Goal: Information Seeking & Learning: Learn about a topic

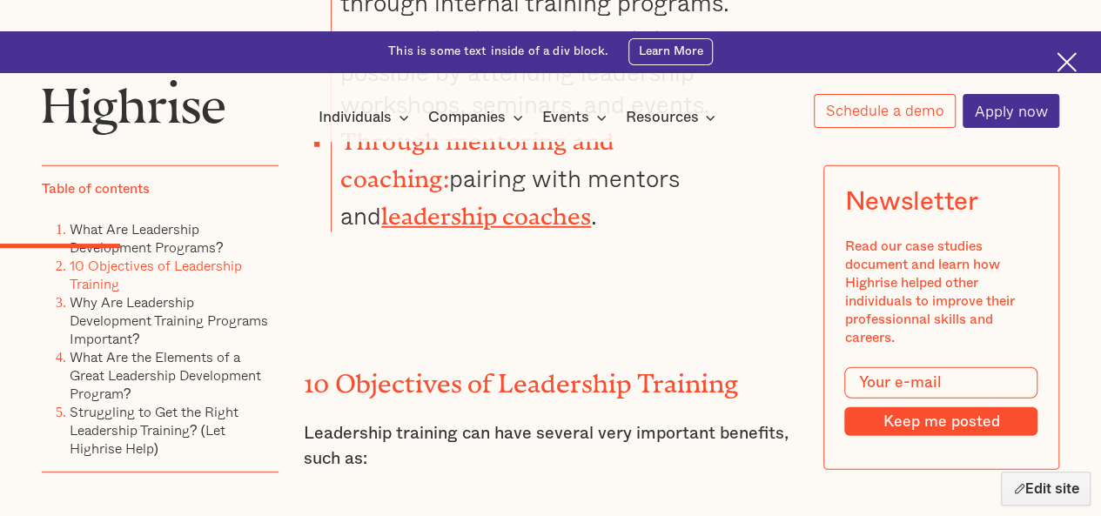
scroll to position [2211, 0]
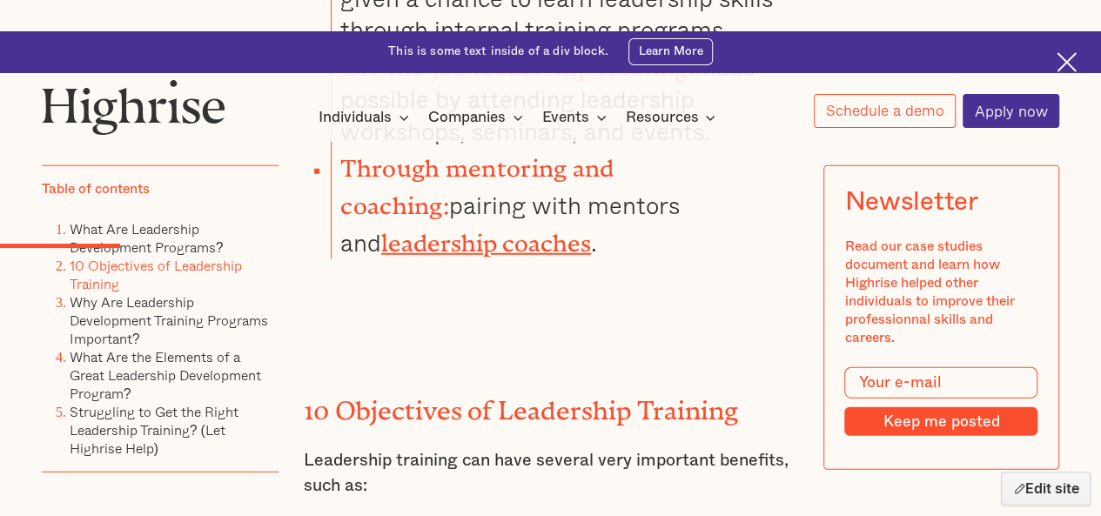
click at [413, 390] on h2 "10 Objectives of Leadership Training" at bounding box center [551, 405] width 494 height 30
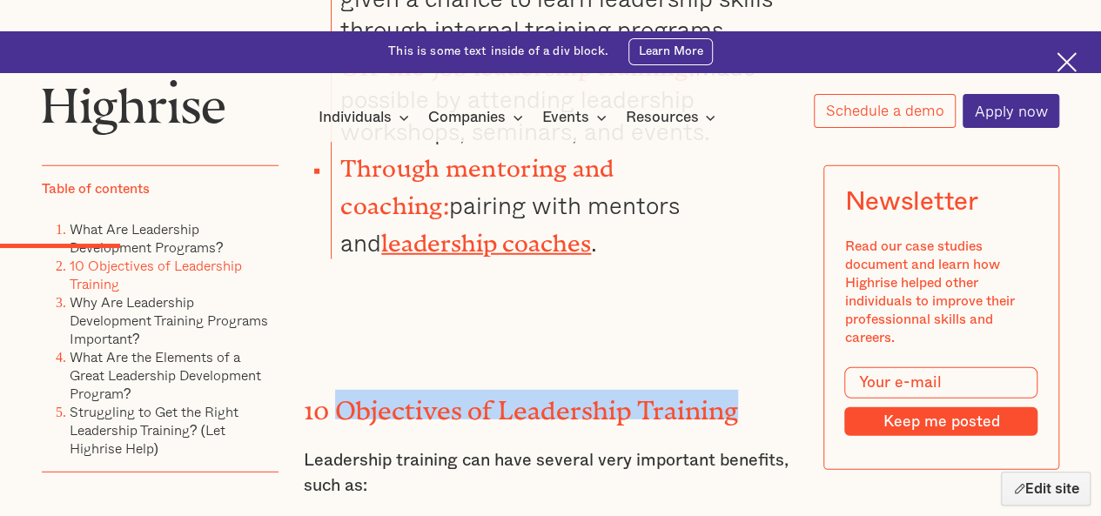
drag, startPoint x: 413, startPoint y: 248, endPoint x: 638, endPoint y: 230, distance: 226.1
click at [638, 390] on h2 "10 Objectives of Leadership Training" at bounding box center [551, 405] width 494 height 30
copy h2 "Objectives of Leadership Training"
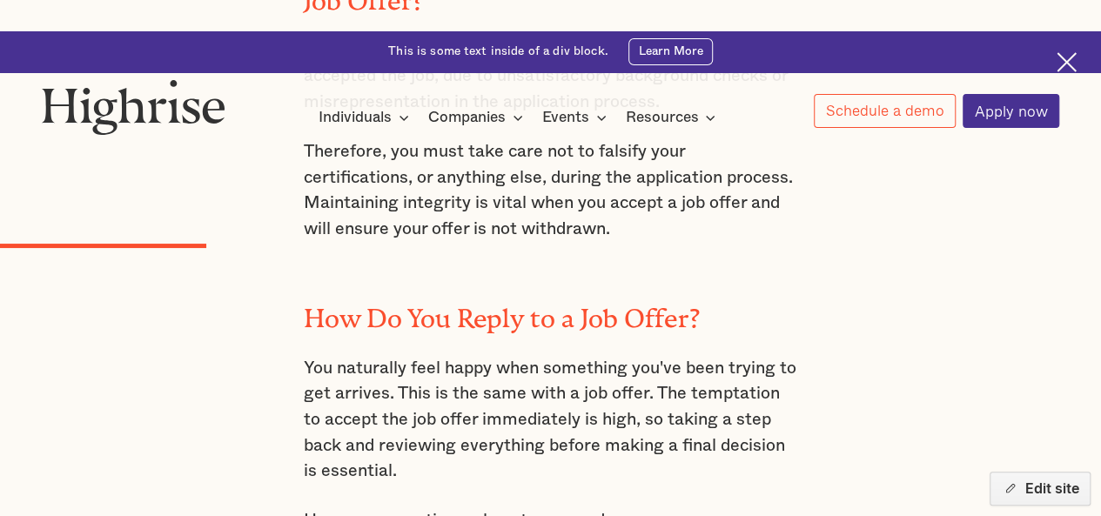
scroll to position [2354, 0]
click at [469, 355] on p "You naturally feel happy when something you've been trying to get arrives. This…" at bounding box center [551, 419] width 494 height 129
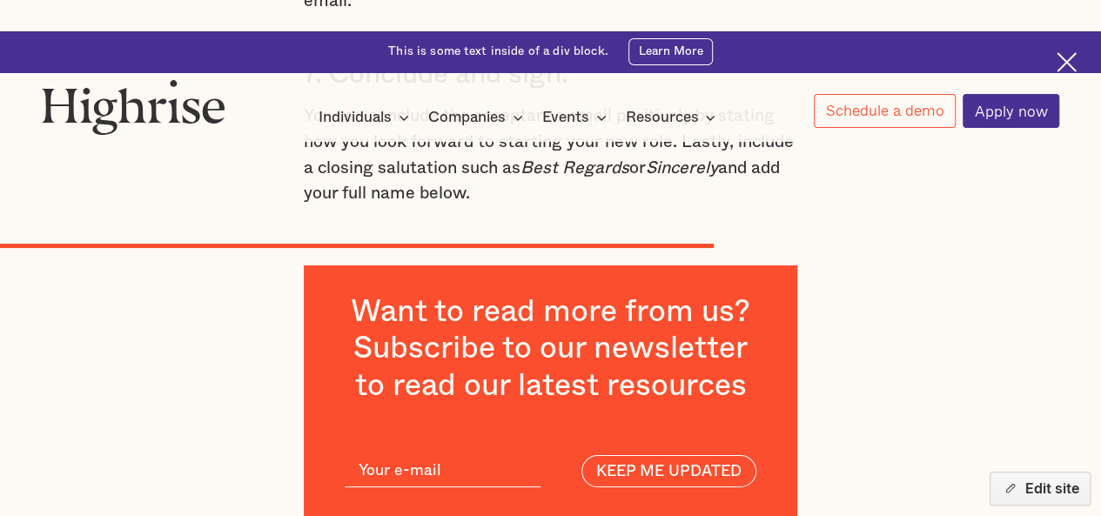
scroll to position [6248, 0]
click at [1065, 66] on img at bounding box center [1067, 62] width 20 height 20
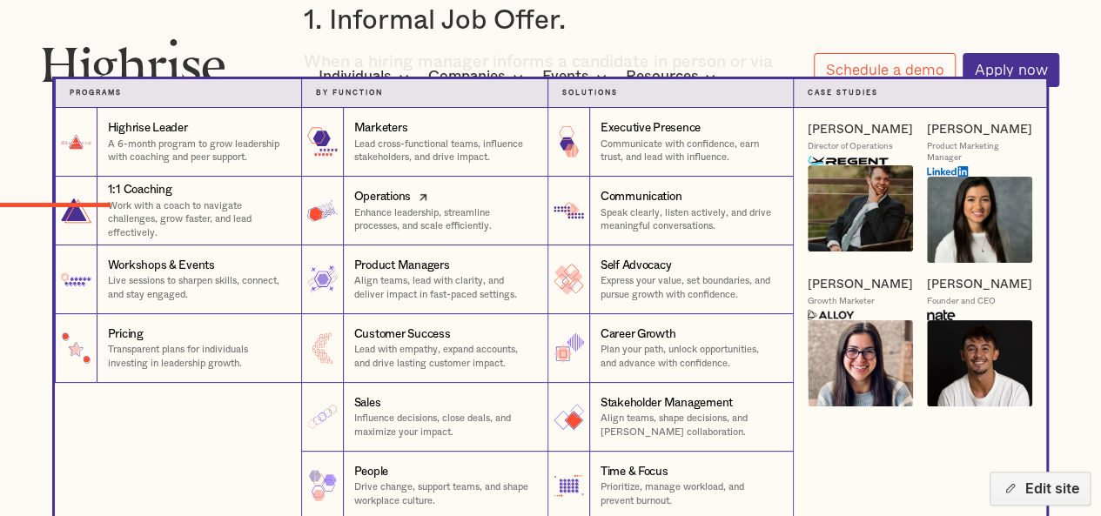
scroll to position [1576, 0]
click at [14, 368] on nav "Programs 1 Highrise Leader A 6-month program to grow leadership with coaching a…" at bounding box center [550, 299] width 1099 height 441
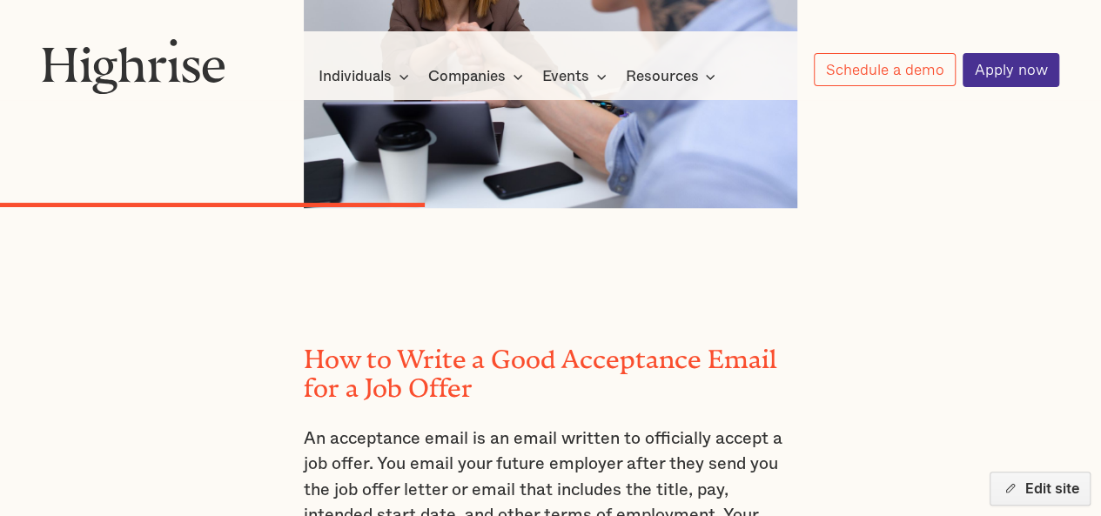
scroll to position [3985, 0]
click at [339, 339] on h2 "How to Write a Good Acceptance Email for a Job Offer" at bounding box center [551, 368] width 494 height 58
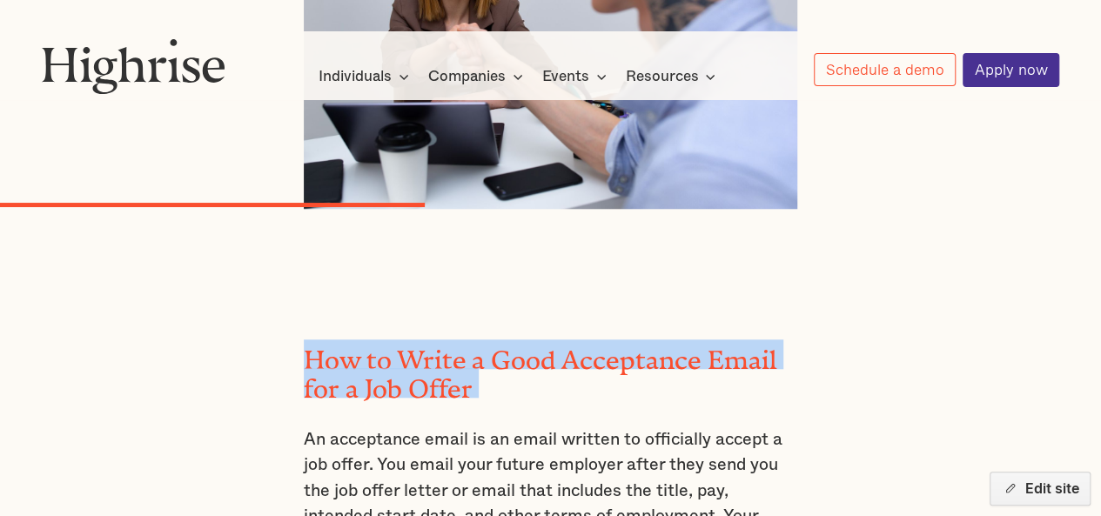
drag, startPoint x: 339, startPoint y: 257, endPoint x: 501, endPoint y: 276, distance: 163.0
click at [501, 339] on h2 "How to Write a Good Acceptance Email for a Job Offer" at bounding box center [551, 368] width 494 height 58
copy h2 "How to Write a Good Acceptance Email for a Job Offer"
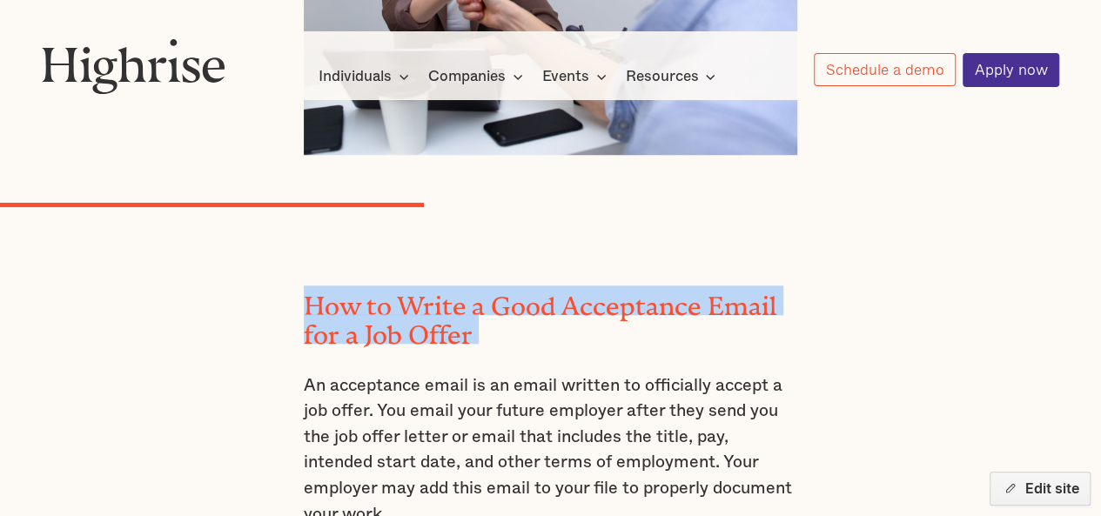
scroll to position [3972, 0]
